Goal: Task Accomplishment & Management: Use online tool/utility

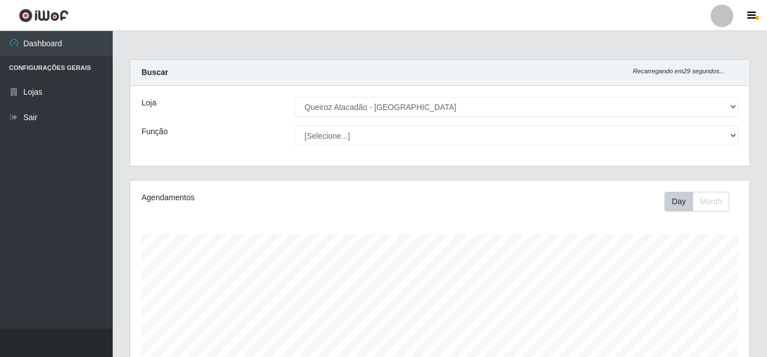
select select "225"
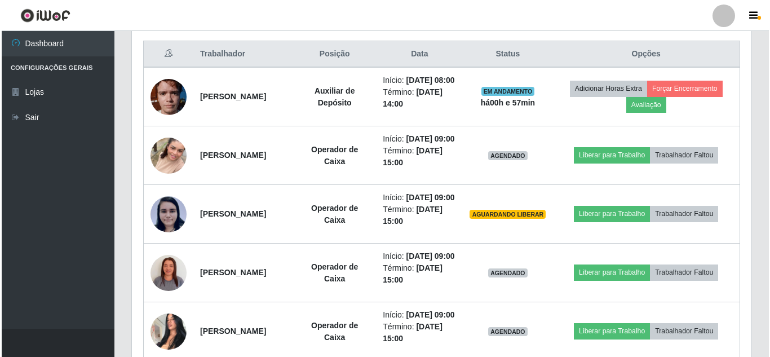
scroll to position [353, 0]
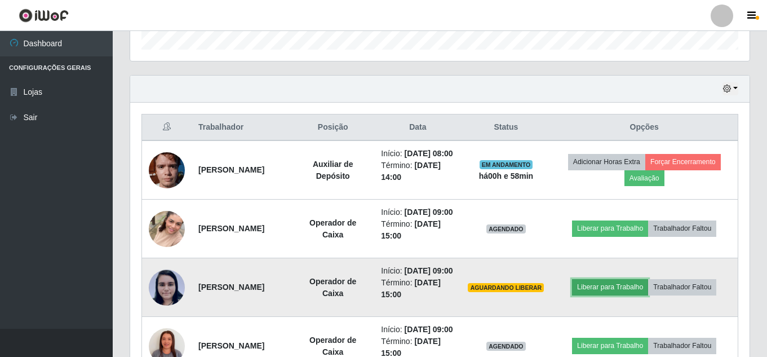
click at [629, 295] on button "Liberar para Trabalho" at bounding box center [610, 287] width 76 height 16
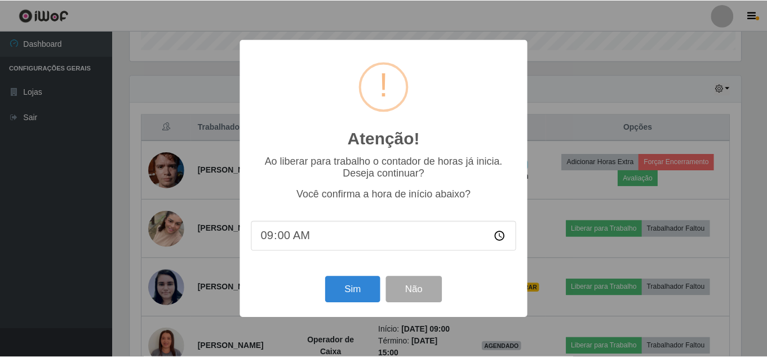
scroll to position [234, 614]
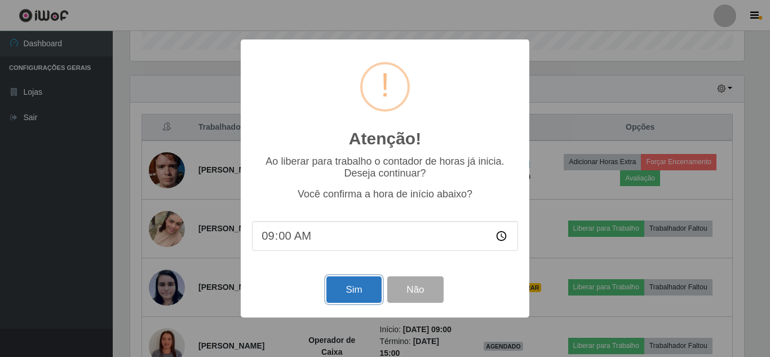
click at [361, 298] on button "Sim" at bounding box center [353, 289] width 55 height 26
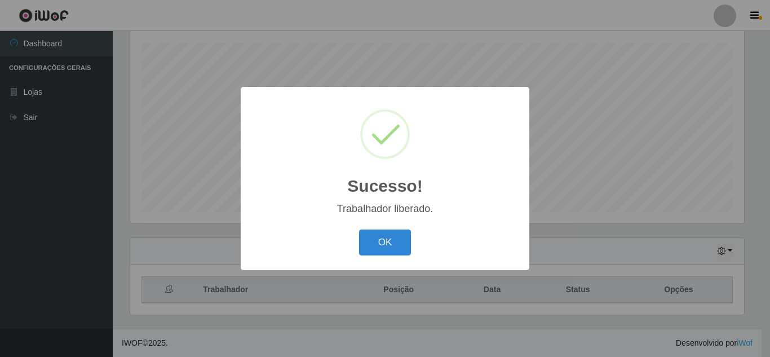
click at [359, 229] on button "OK" at bounding box center [385, 242] width 52 height 26
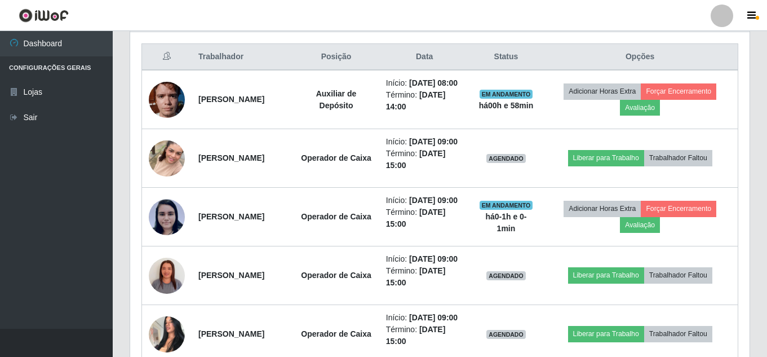
scroll to position [434, 0]
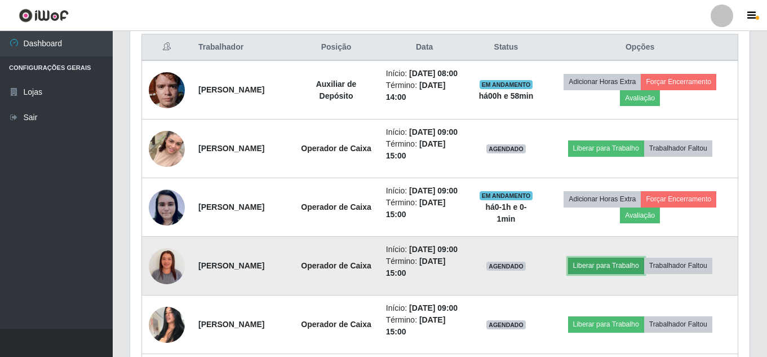
click at [607, 273] on button "Liberar para Trabalho" at bounding box center [606, 266] width 76 height 16
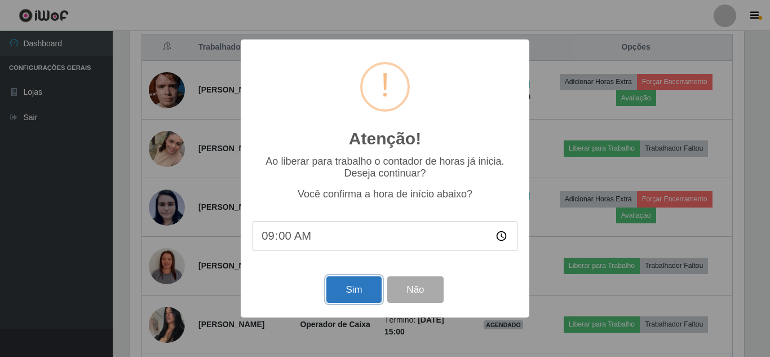
click at [357, 286] on button "Sim" at bounding box center [353, 289] width 55 height 26
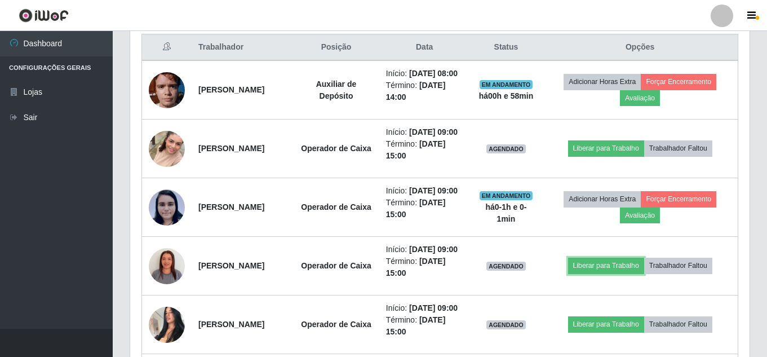
click at [568, 258] on button "Liberar para Trabalho" at bounding box center [606, 266] width 76 height 16
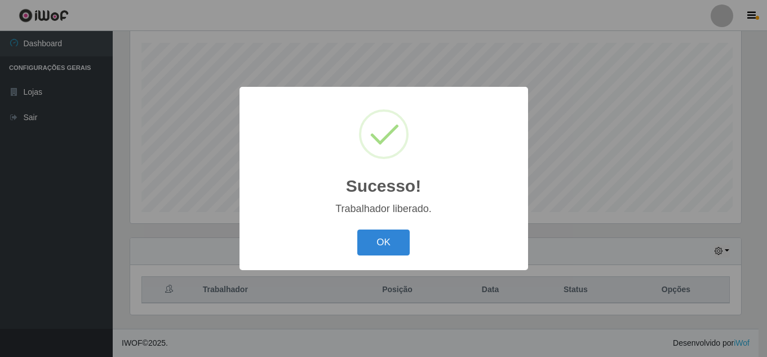
scroll to position [191, 0]
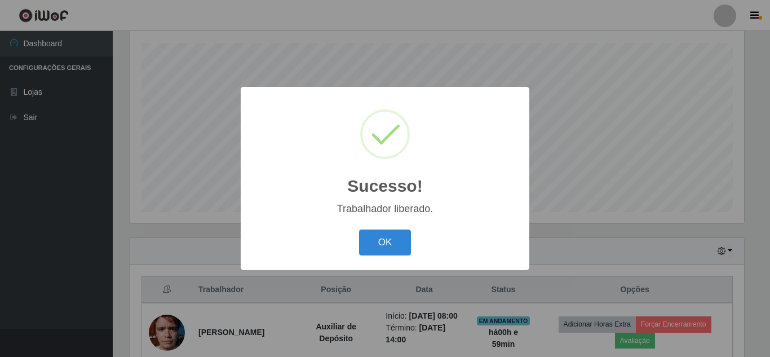
click at [359, 229] on button "OK" at bounding box center [385, 242] width 52 height 26
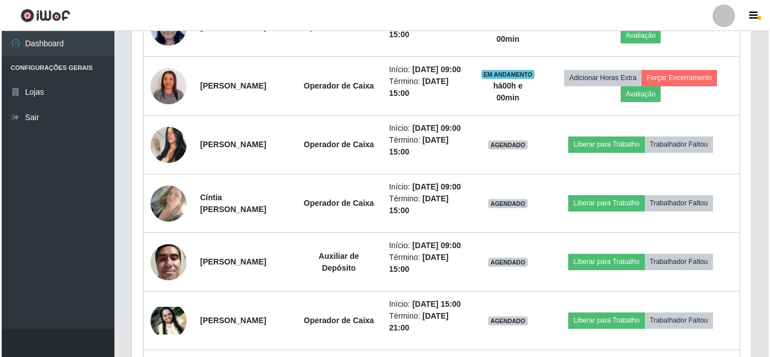
scroll to position [647, 0]
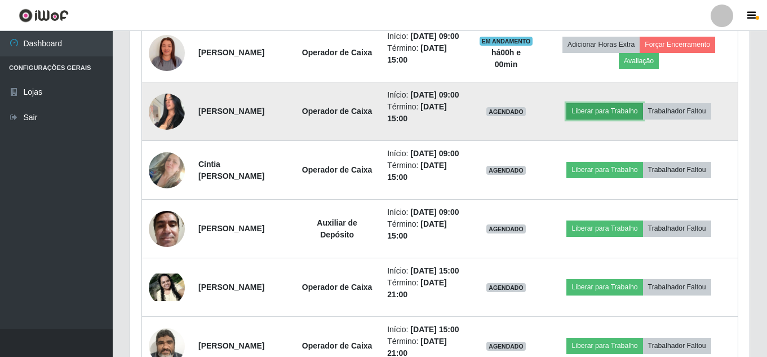
click at [626, 119] on button "Liberar para Trabalho" at bounding box center [605, 111] width 76 height 16
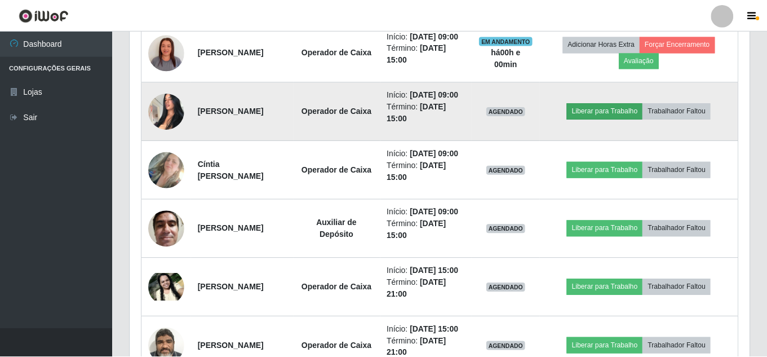
scroll to position [234, 614]
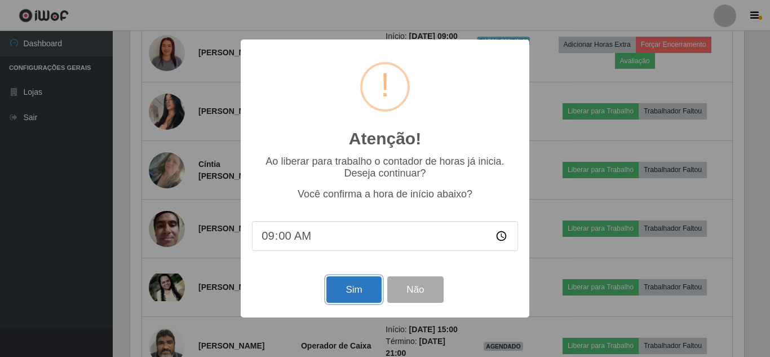
click at [350, 294] on button "Sim" at bounding box center [353, 289] width 55 height 26
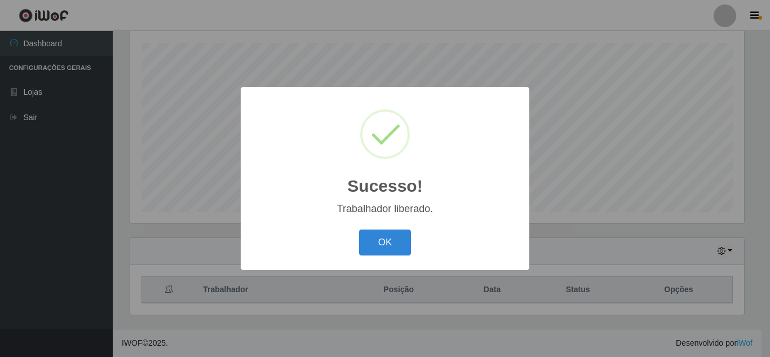
click at [359, 229] on button "OK" at bounding box center [385, 242] width 52 height 26
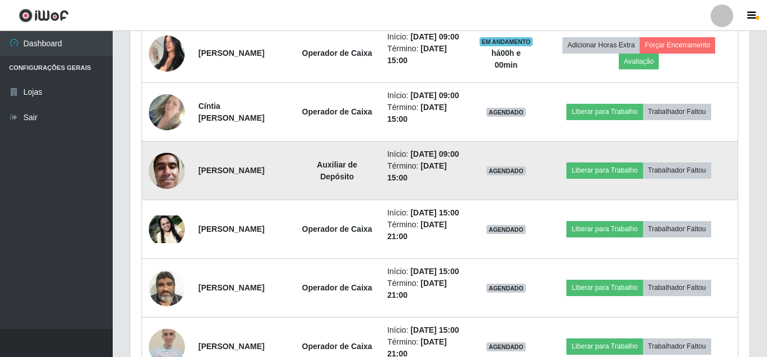
scroll to position [708, 0]
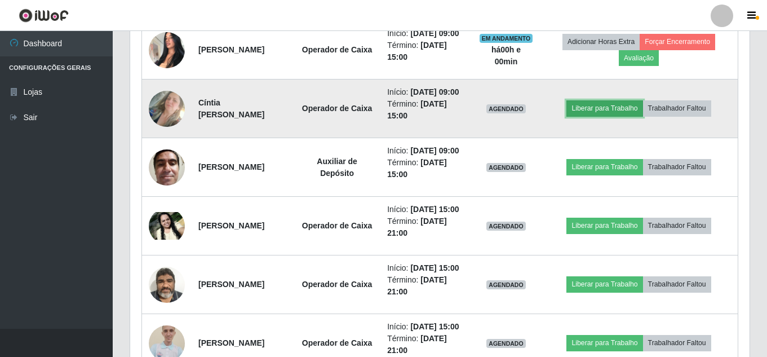
click at [633, 116] on button "Liberar para Trabalho" at bounding box center [605, 108] width 76 height 16
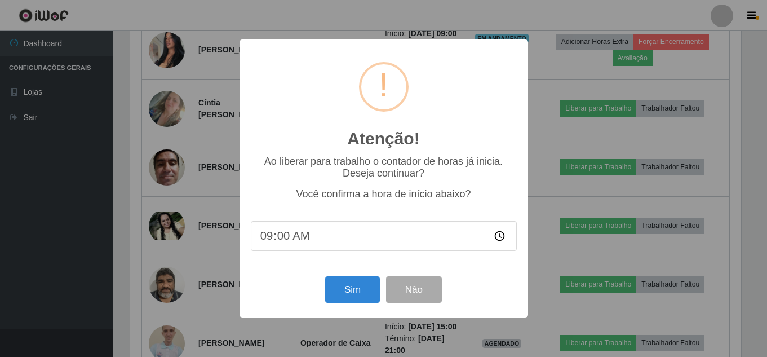
scroll to position [0, 0]
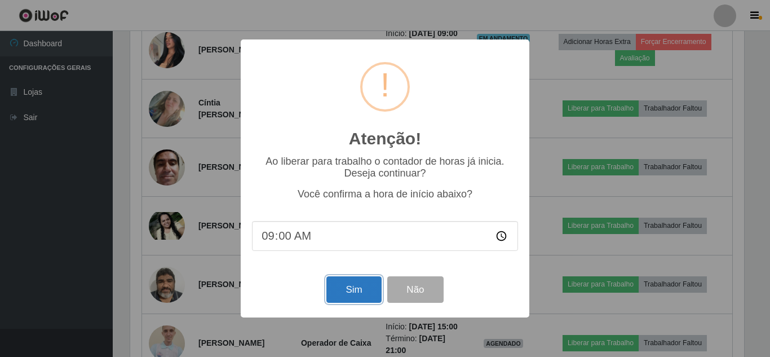
click at [369, 295] on button "Sim" at bounding box center [353, 289] width 55 height 26
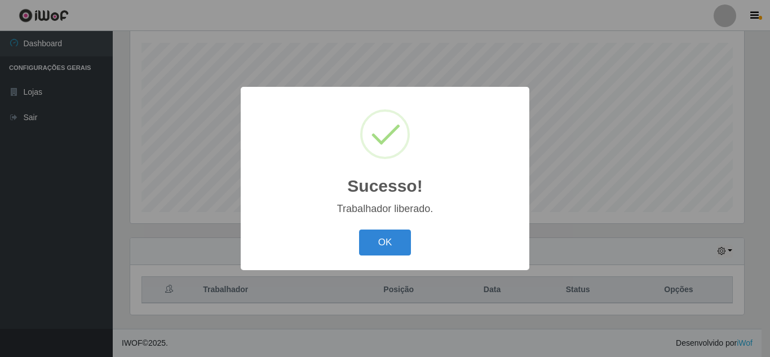
click at [359, 229] on button "OK" at bounding box center [385, 242] width 52 height 26
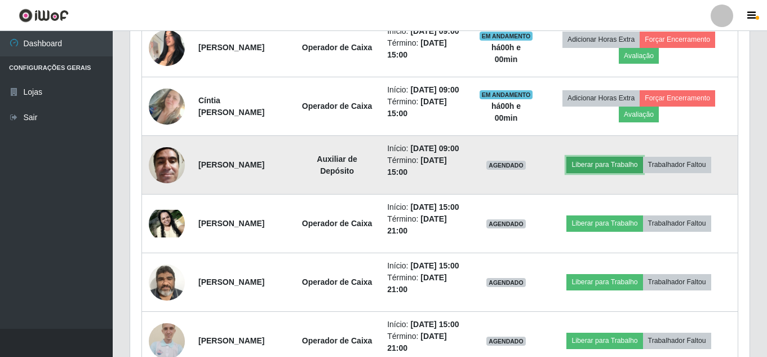
click at [632, 173] on button "Liberar para Trabalho" at bounding box center [605, 165] width 76 height 16
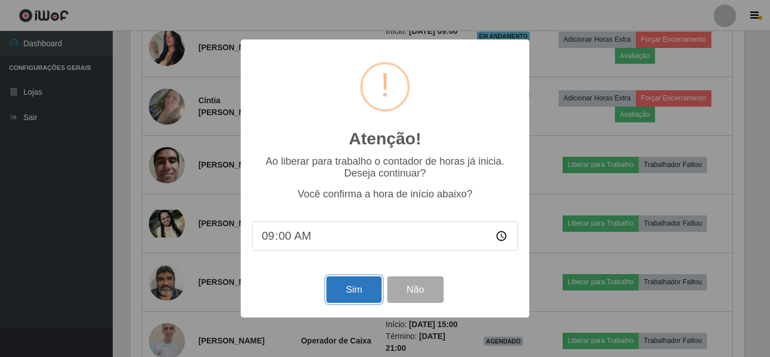
click at [360, 298] on button "Sim" at bounding box center [353, 289] width 55 height 26
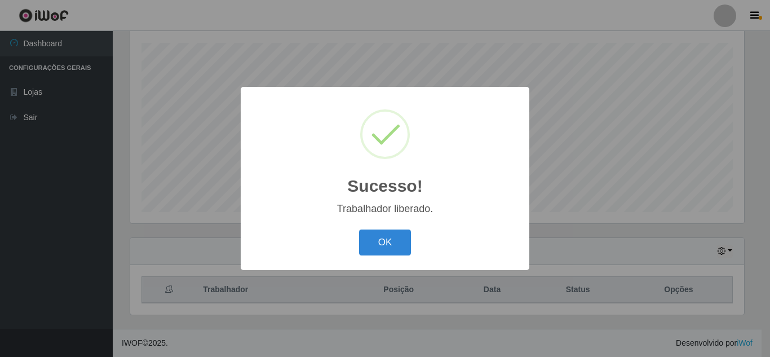
click at [359, 229] on button "OK" at bounding box center [385, 242] width 52 height 26
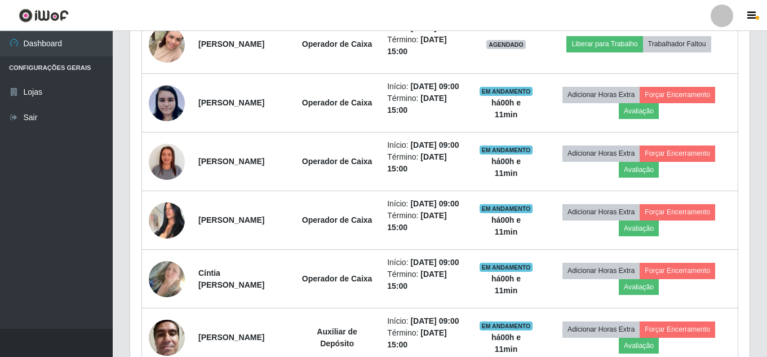
scroll to position [506, 0]
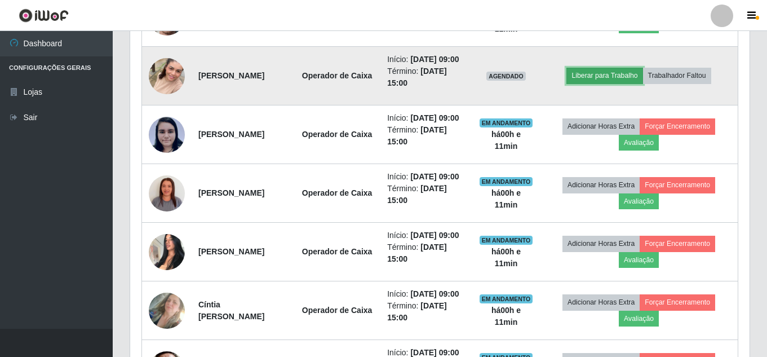
click at [619, 83] on button "Liberar para Trabalho" at bounding box center [605, 76] width 76 height 16
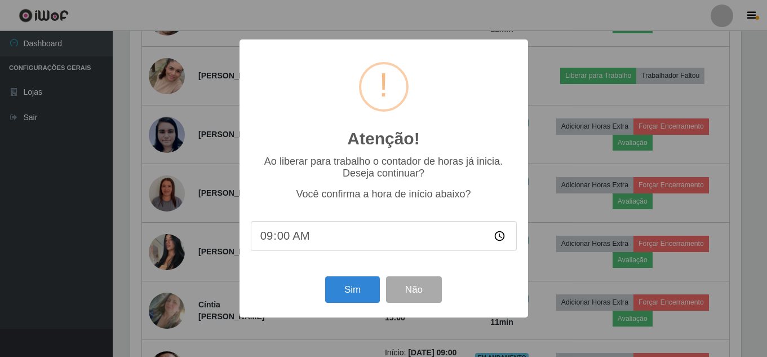
scroll to position [234, 614]
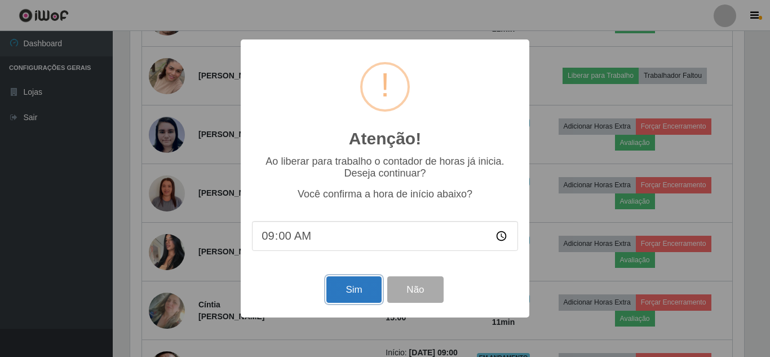
click at [350, 294] on button "Sim" at bounding box center [353, 289] width 55 height 26
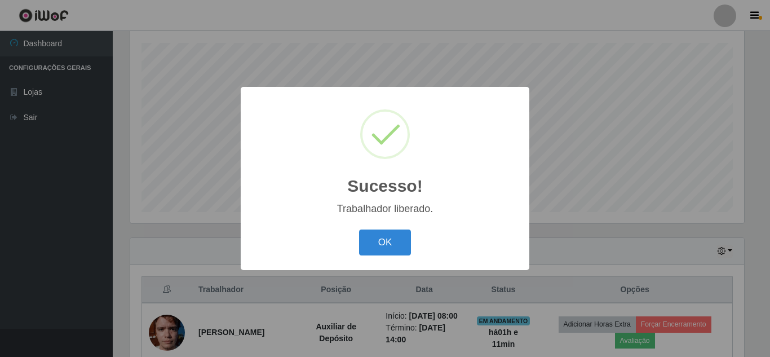
click at [359, 229] on button "OK" at bounding box center [385, 242] width 52 height 26
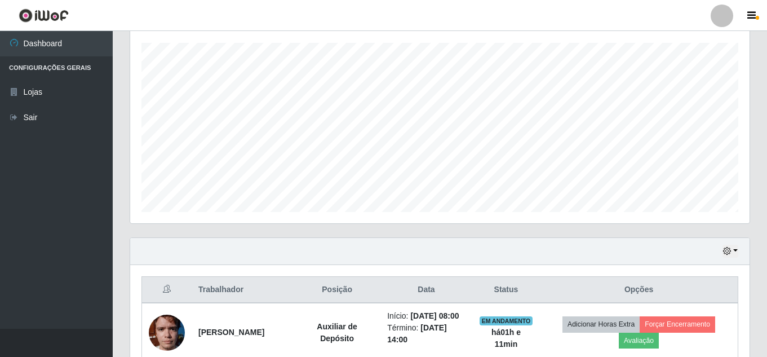
scroll to position [234, 620]
